Goal: Information Seeking & Learning: Check status

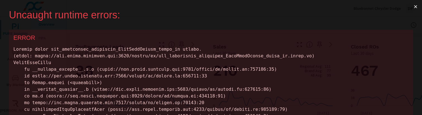
scroll to position [420, 0]
click at [410, 6] on button "×" at bounding box center [415, 6] width 13 height 13
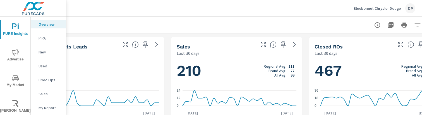
scroll to position [0, 62]
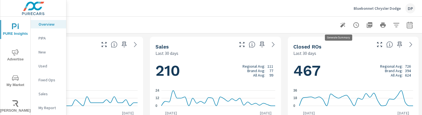
click at [339, 26] on icon "button" at bounding box center [342, 25] width 7 height 7
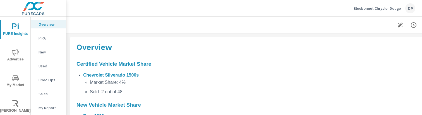
scroll to position [23, 0]
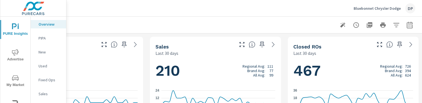
scroll to position [0, 62]
click at [340, 23] on icon "button" at bounding box center [342, 25] width 5 height 5
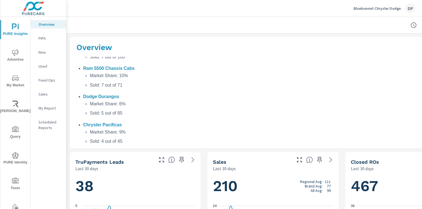
scroll to position [0, 0]
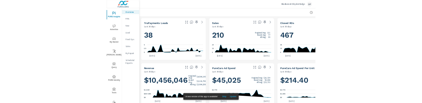
scroll to position [0, 0]
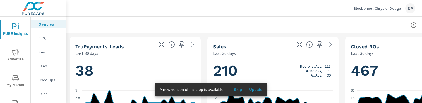
scroll to position [0, 0]
